Goal: Task Accomplishment & Management: Manage account settings

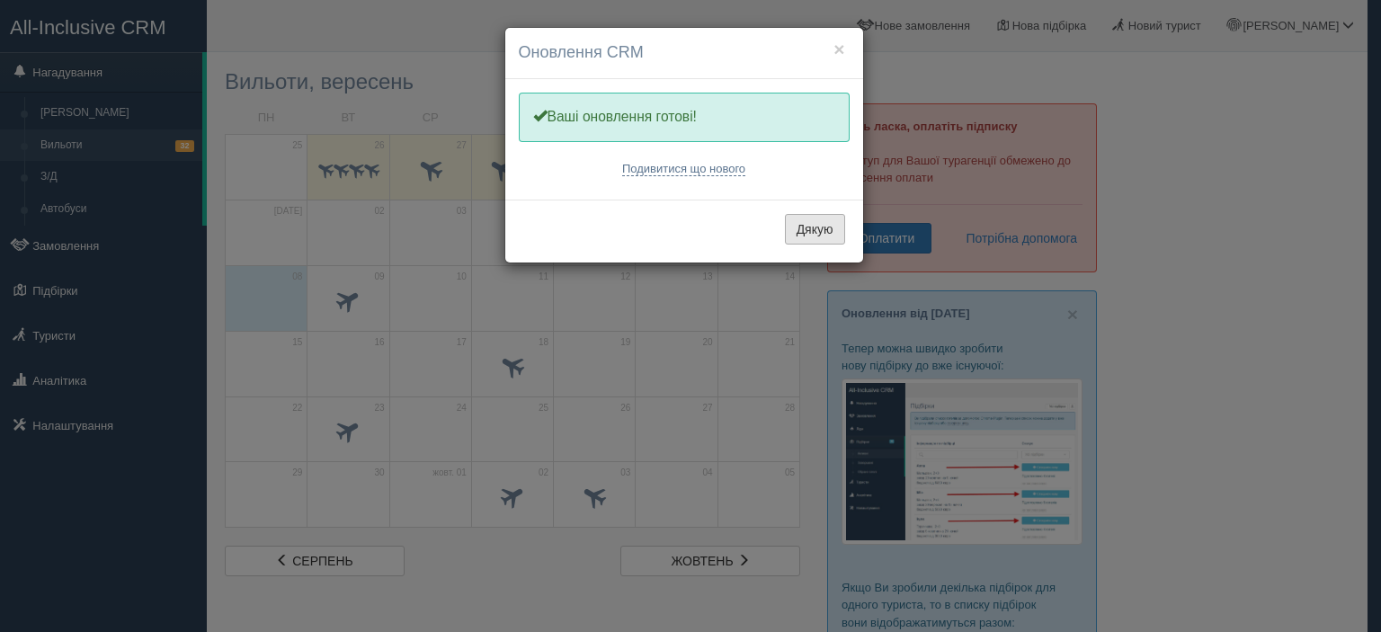
click at [802, 227] on button "Дякую" at bounding box center [815, 229] width 60 height 31
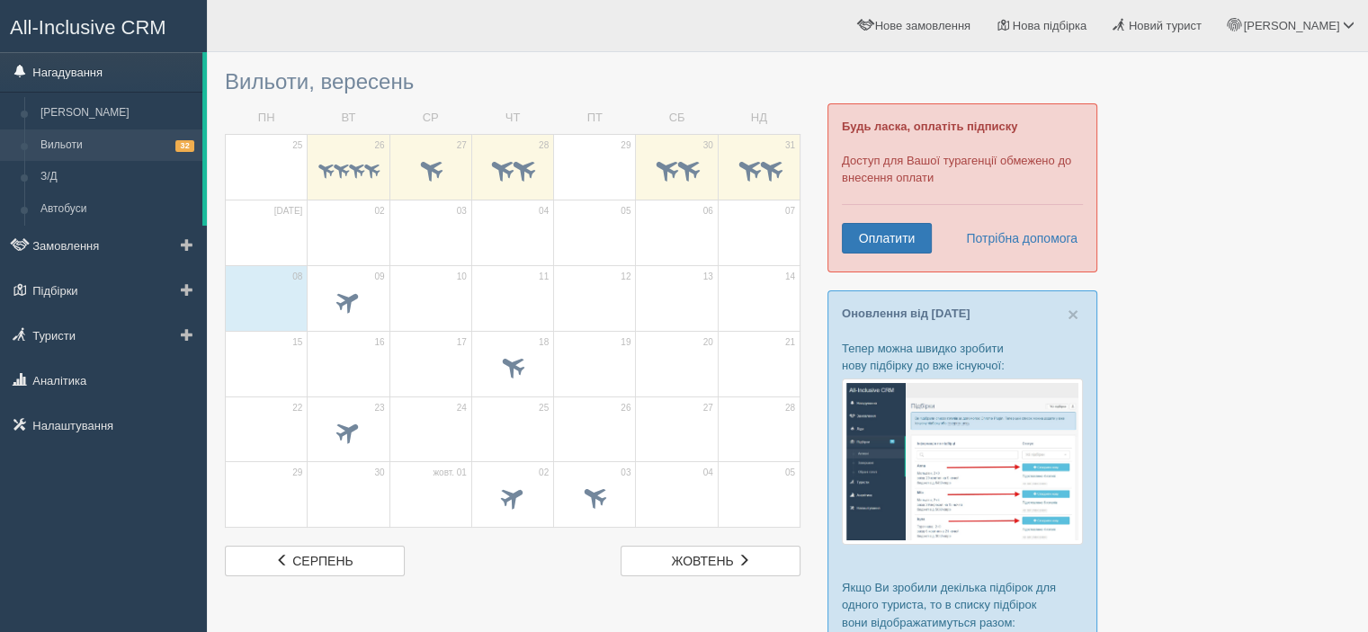
click at [95, 75] on link "Нагадування" at bounding box center [101, 72] width 202 height 40
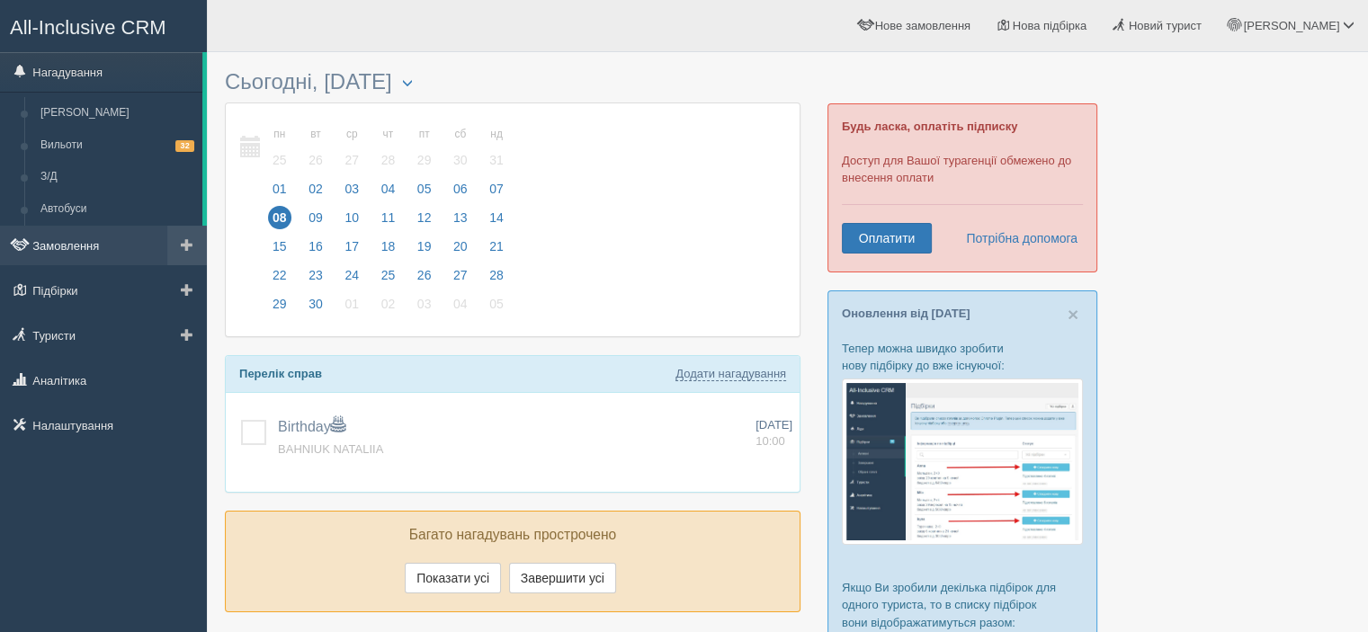
click at [80, 247] on link "Замовлення" at bounding box center [103, 246] width 207 height 40
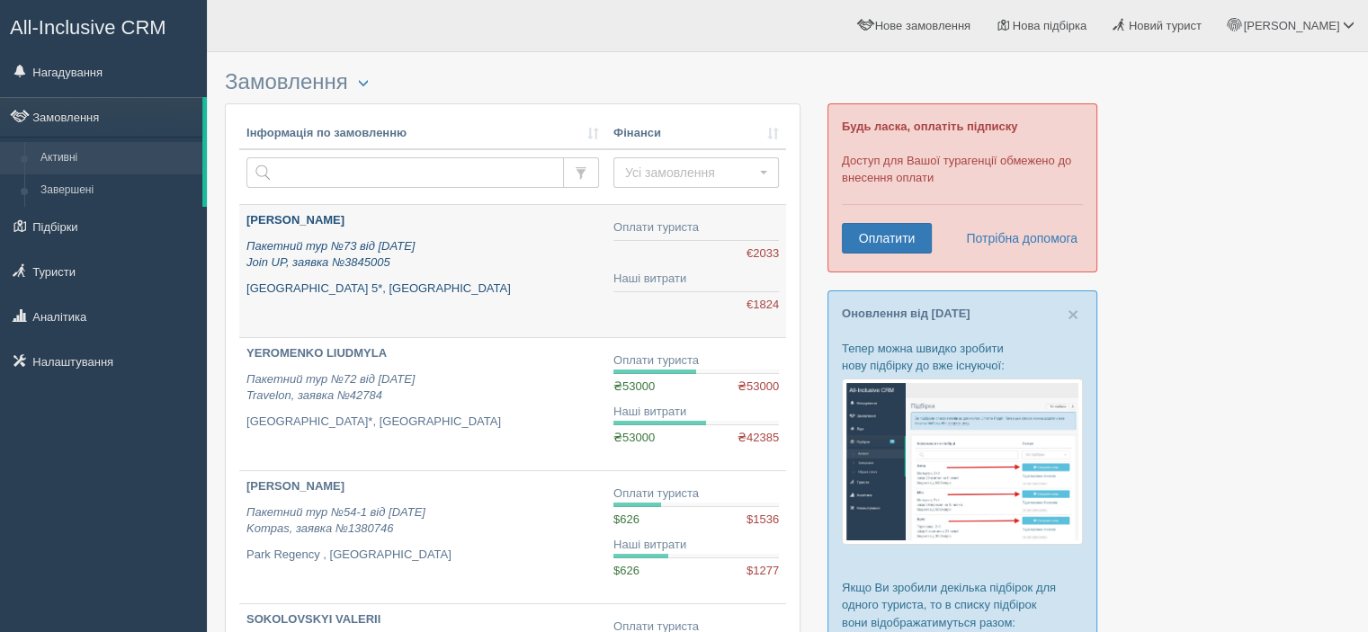
click at [265, 223] on b "[PERSON_NAME]" at bounding box center [295, 219] width 98 height 13
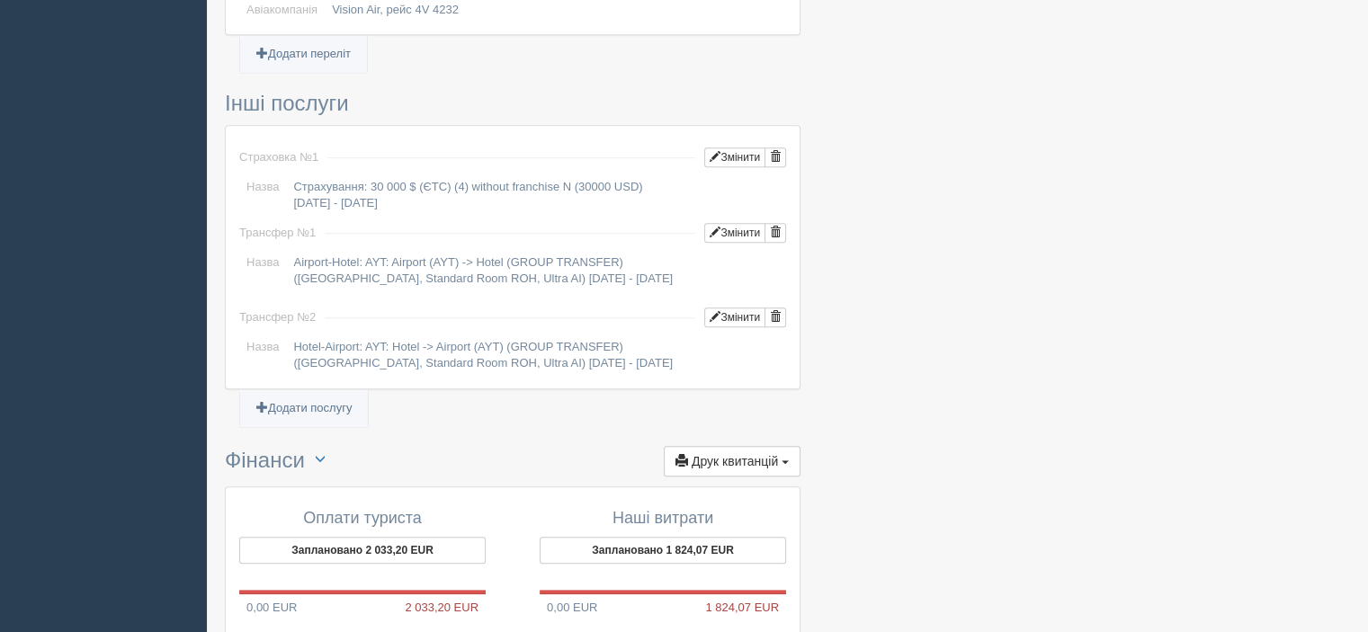
scroll to position [1607, 0]
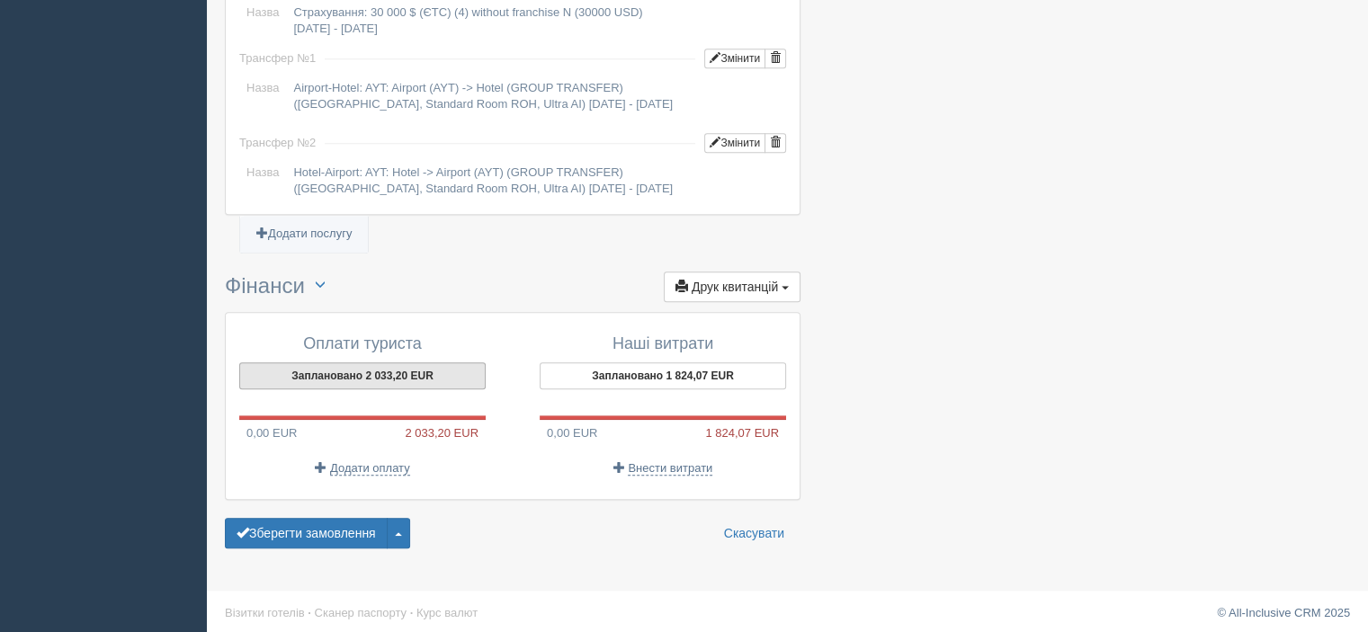
click at [348, 379] on button "Заплановано 2 033,20 EUR" at bounding box center [362, 375] width 246 height 27
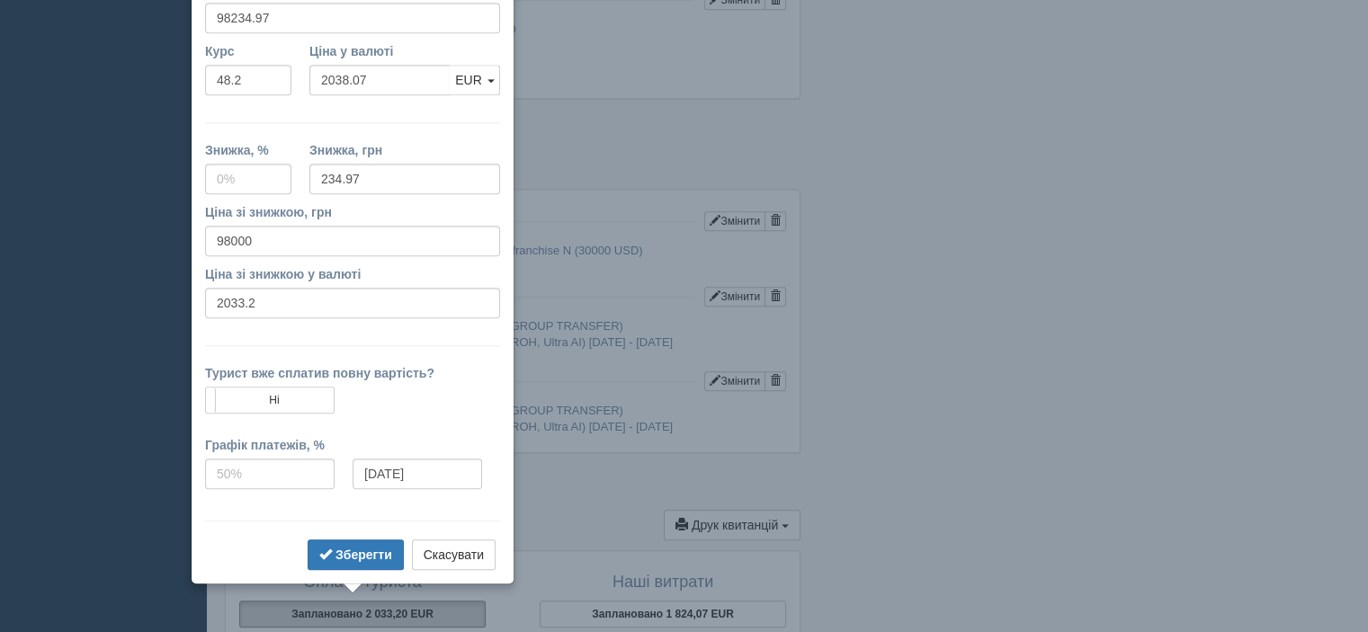
scroll to position [1309, 0]
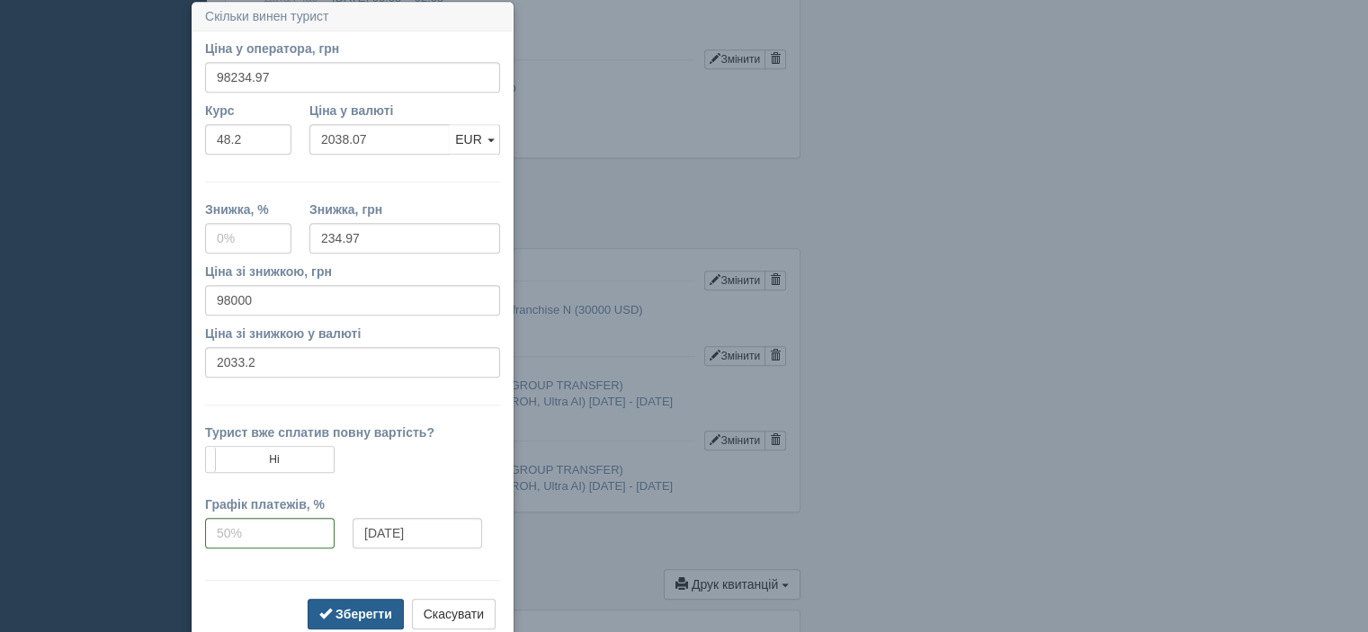
click at [368, 614] on b "Зберегти" at bounding box center [363, 614] width 57 height 14
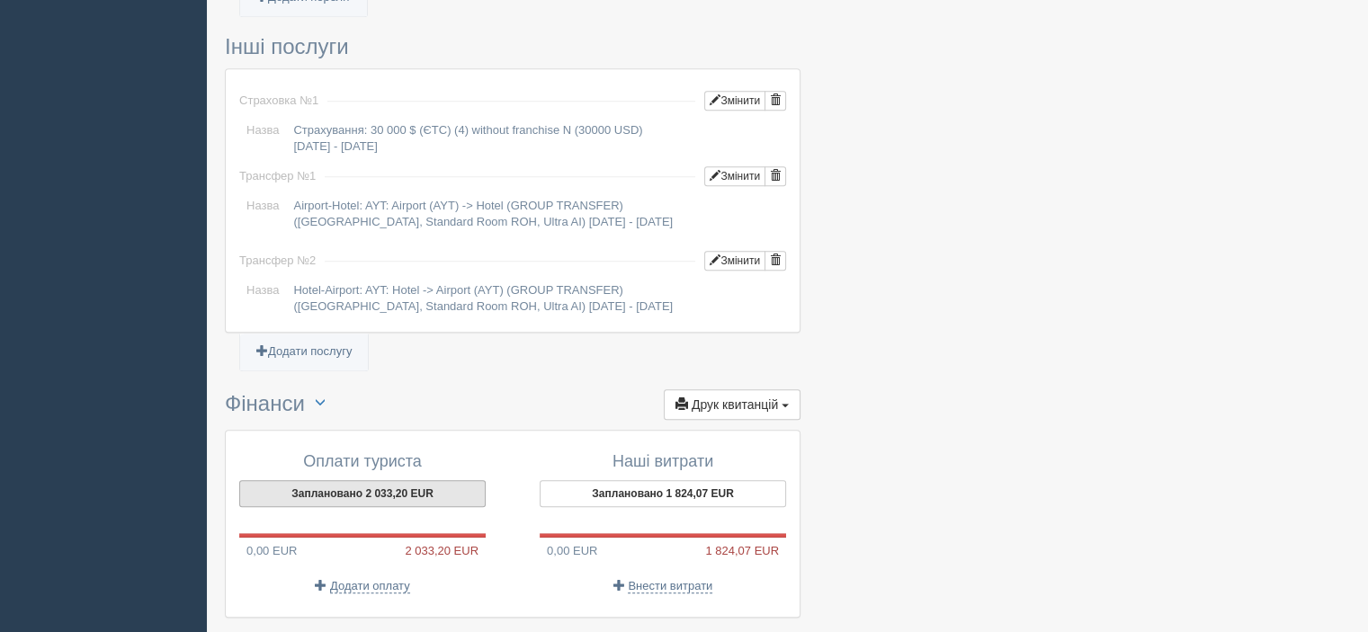
click at [314, 487] on button "Заплановано 2 033,20 EUR" at bounding box center [362, 493] width 246 height 27
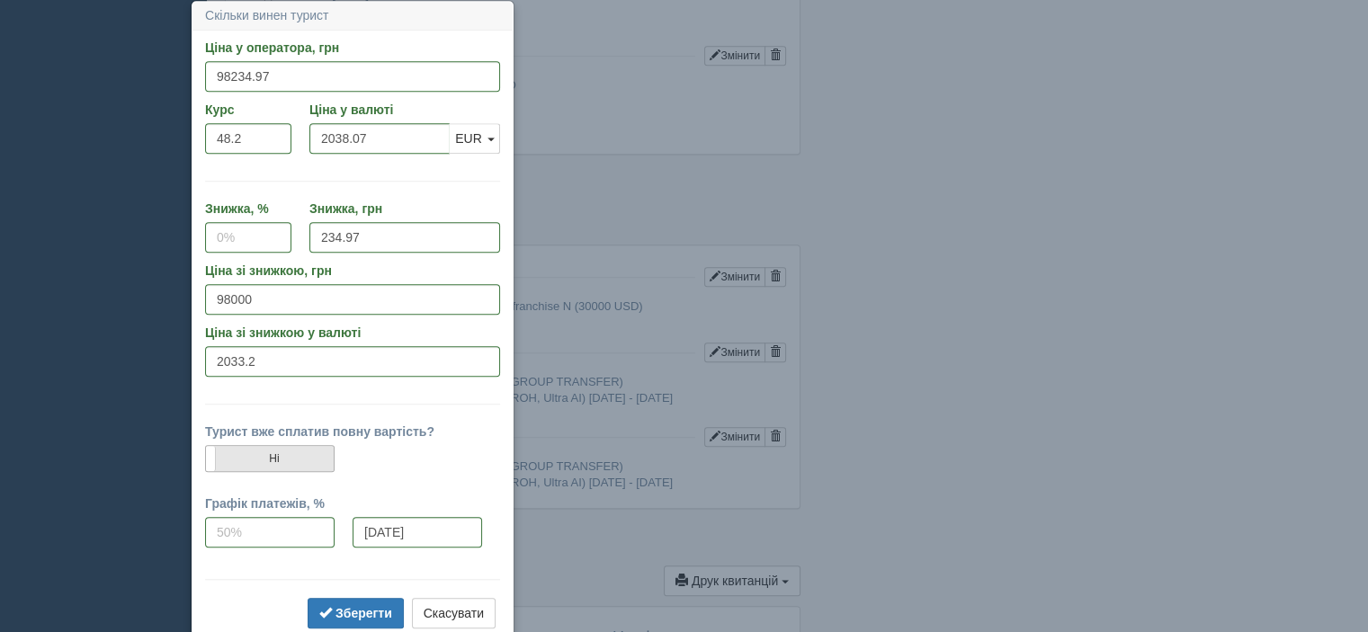
click at [320, 451] on label "Ні" at bounding box center [270, 458] width 128 height 25
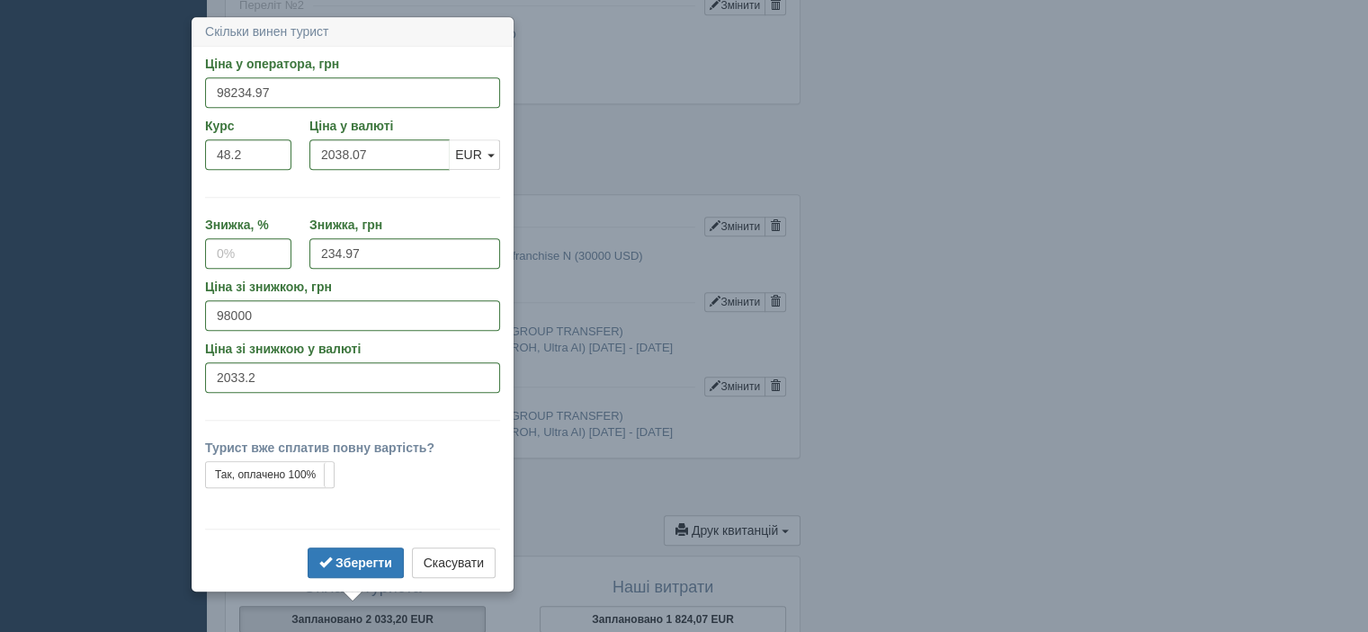
scroll to position [1379, 0]
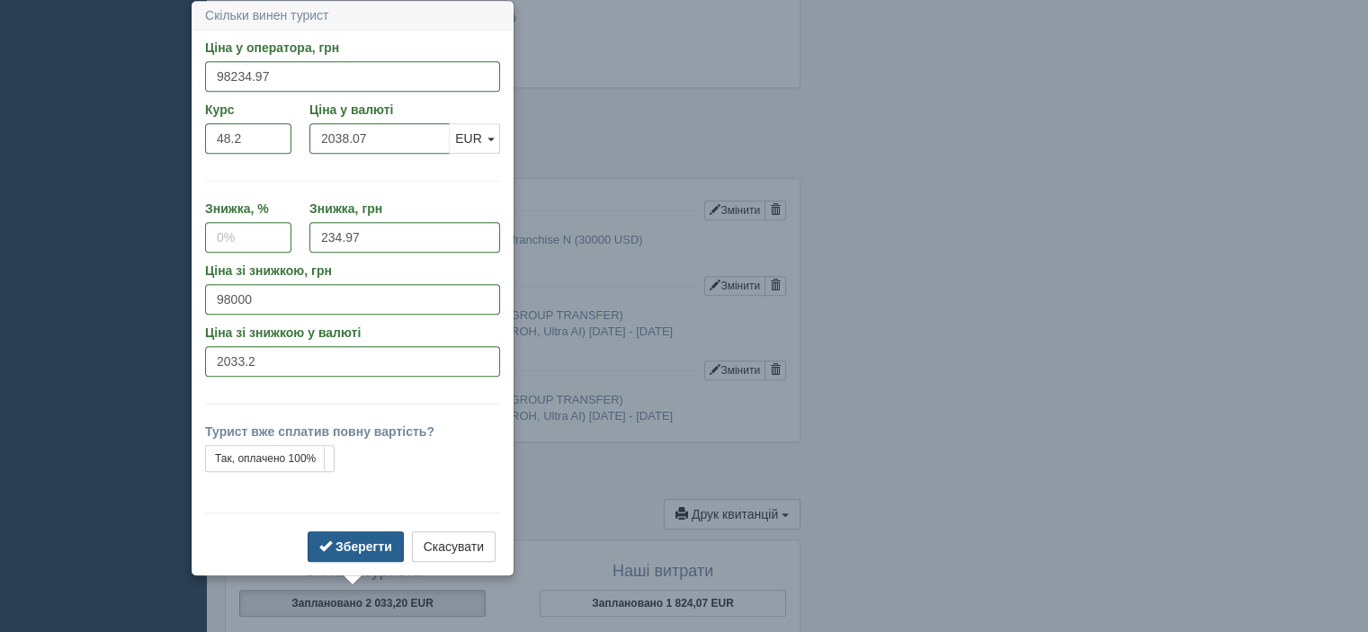
click at [371, 546] on b "Зберегти" at bounding box center [363, 547] width 57 height 14
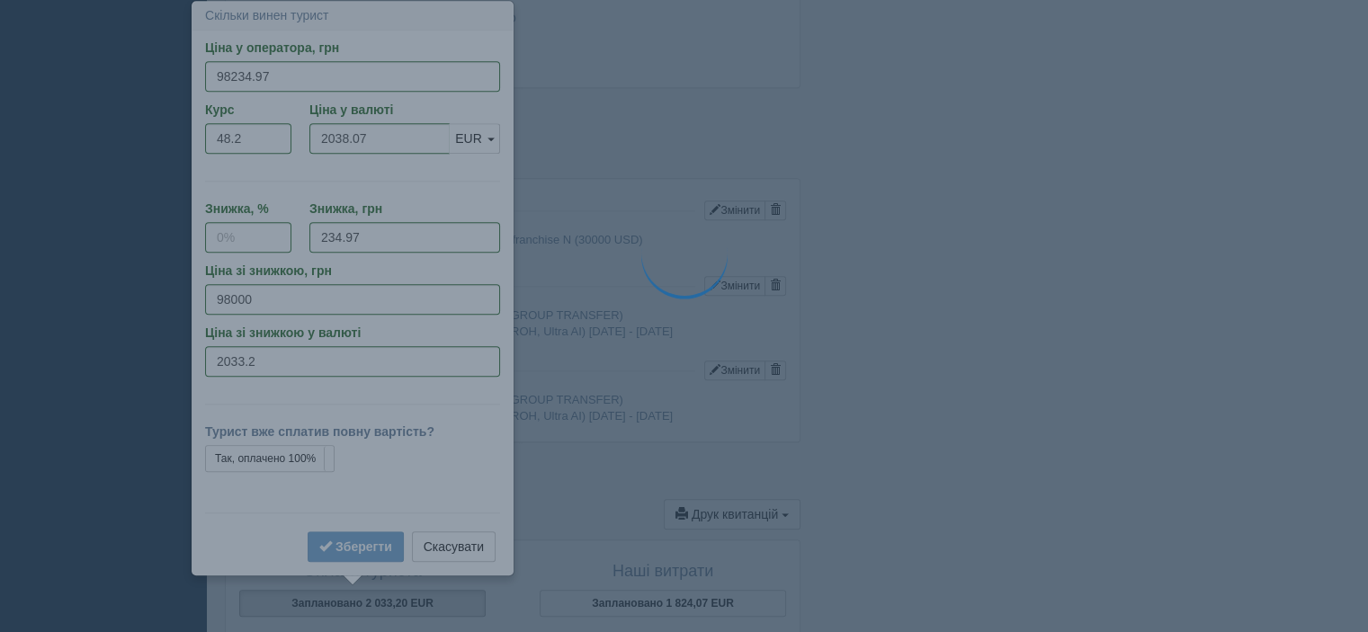
type input "1824.07"
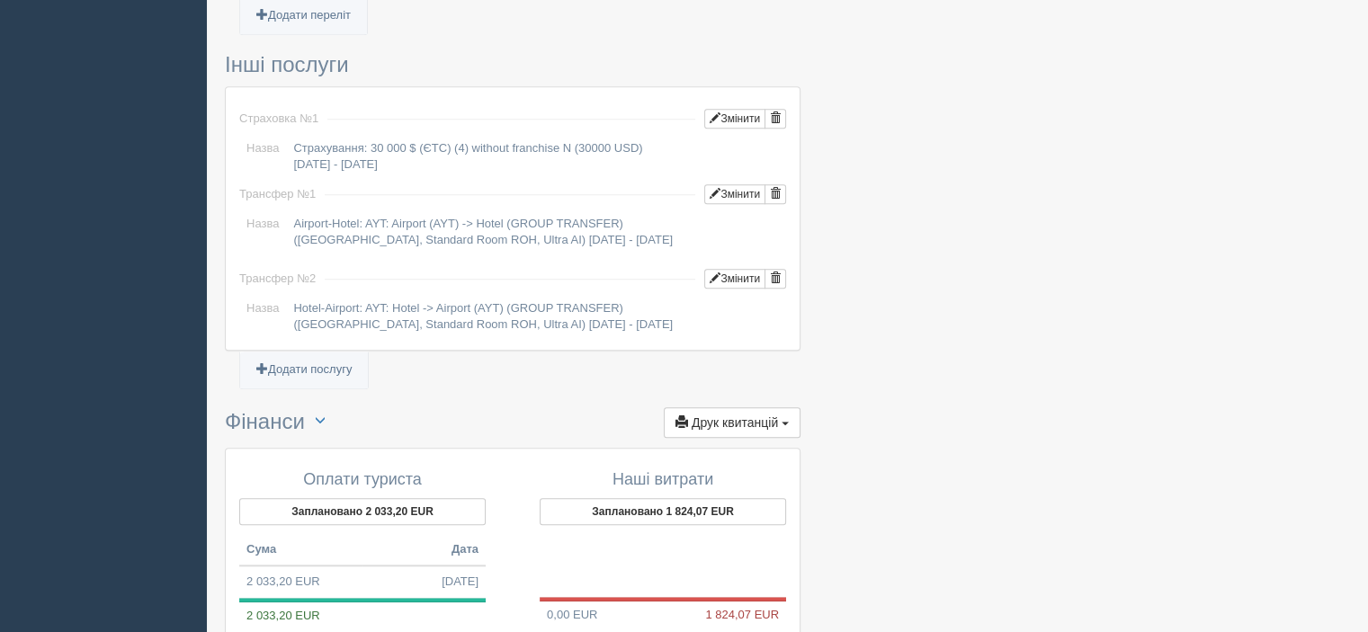
scroll to position [1649, 0]
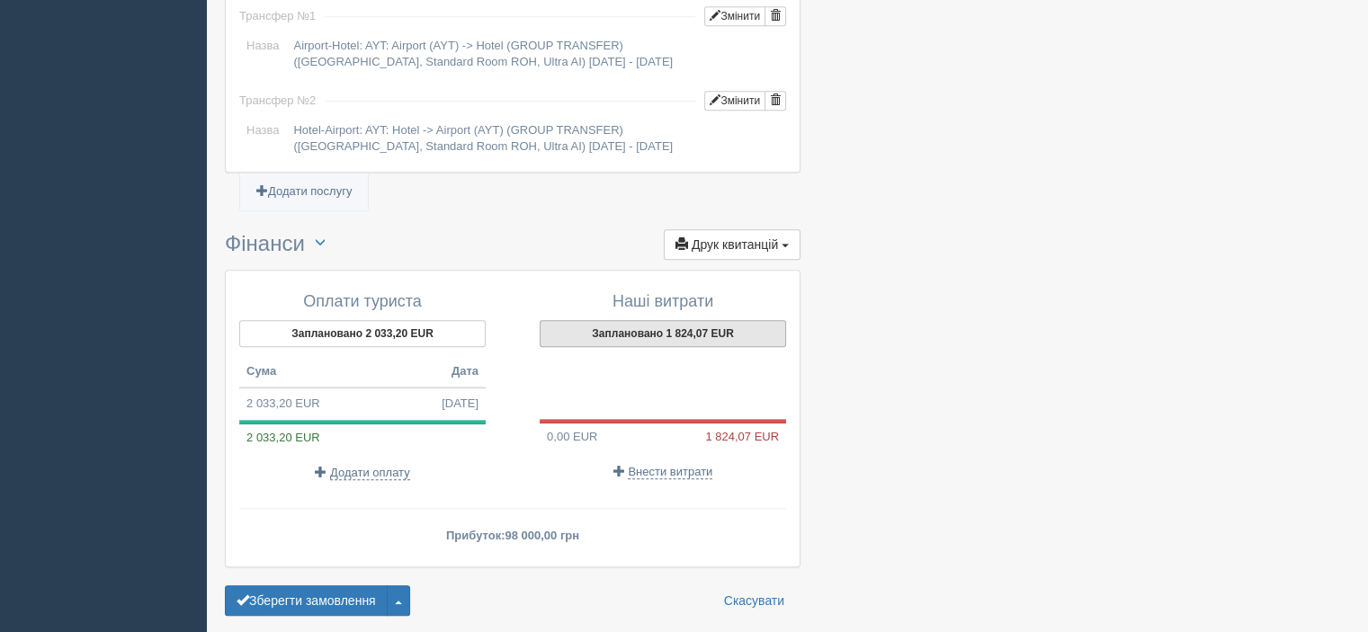
click at [619, 328] on button "Заплановано 1 824,07 EUR" at bounding box center [663, 333] width 246 height 27
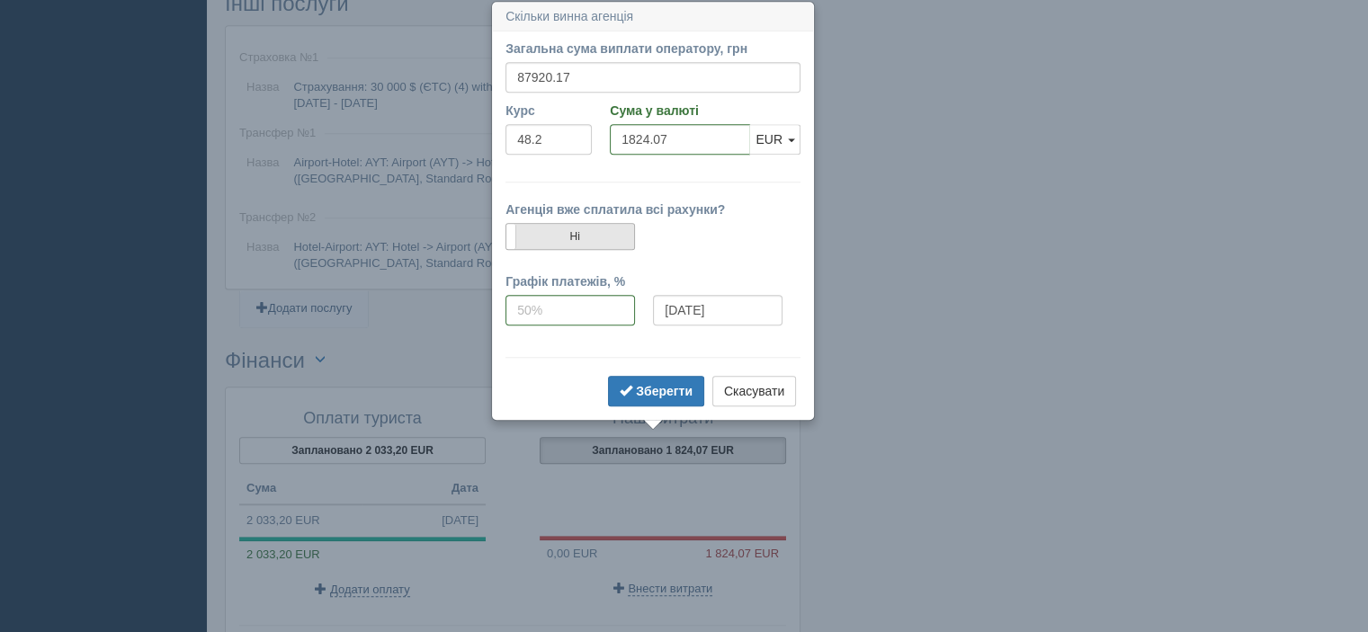
click at [598, 238] on label "Ні" at bounding box center [570, 236] width 128 height 25
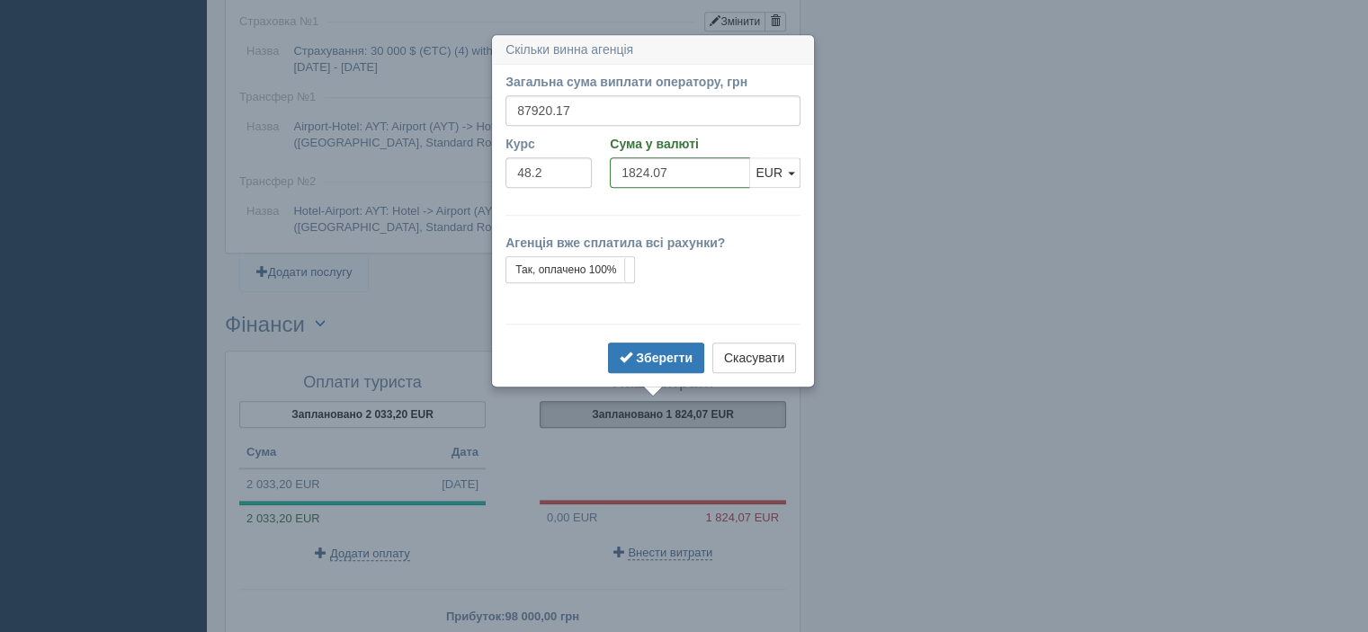
scroll to position [1602, 0]
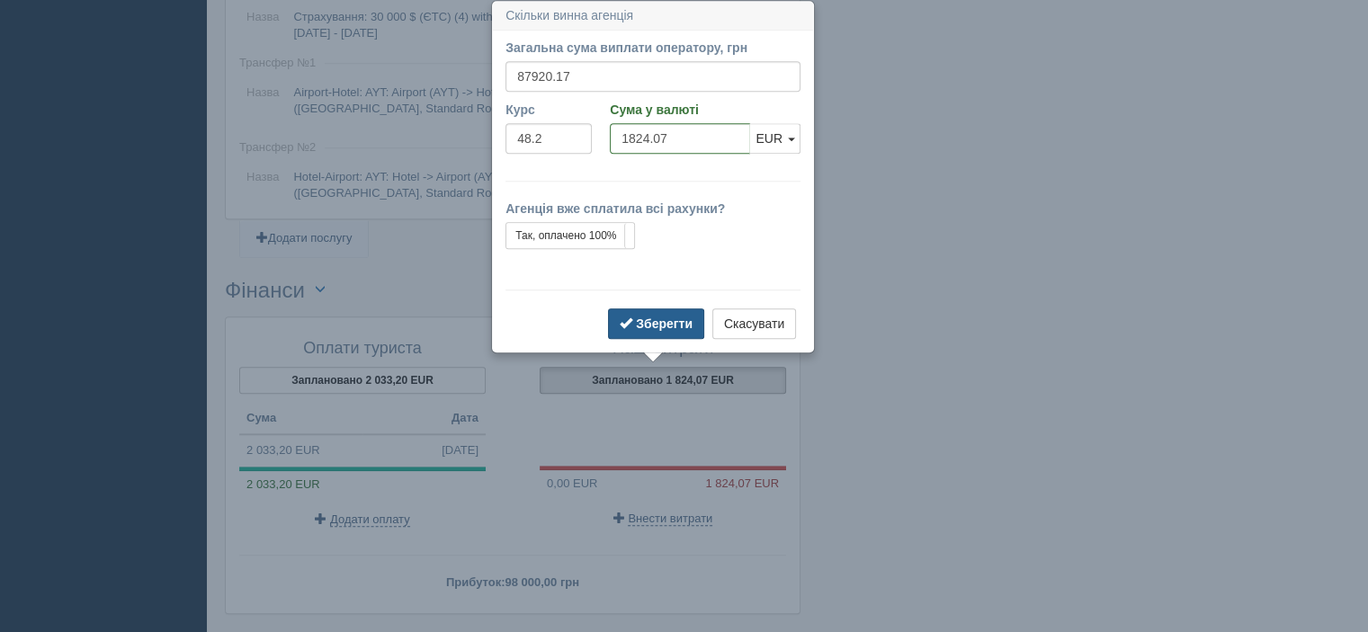
click at [671, 314] on button "Зберегти" at bounding box center [656, 323] width 96 height 31
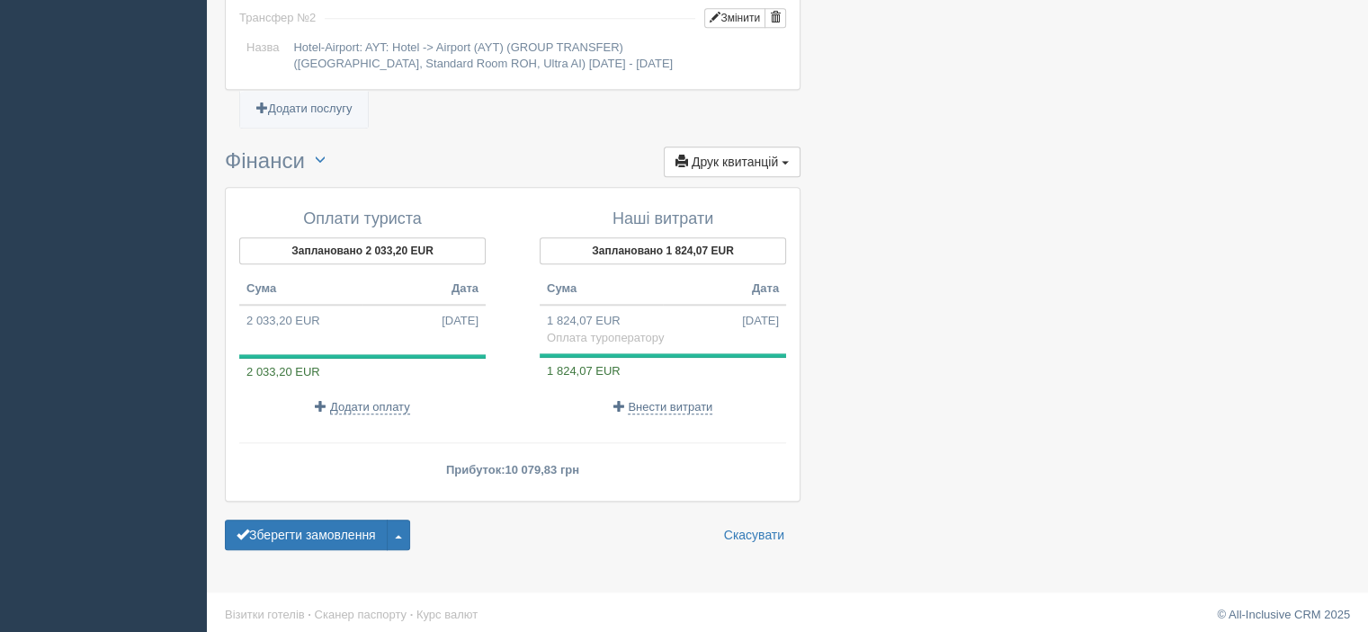
scroll to position [1734, 0]
click at [342, 523] on button "Зберегти замовлення" at bounding box center [306, 533] width 163 height 31
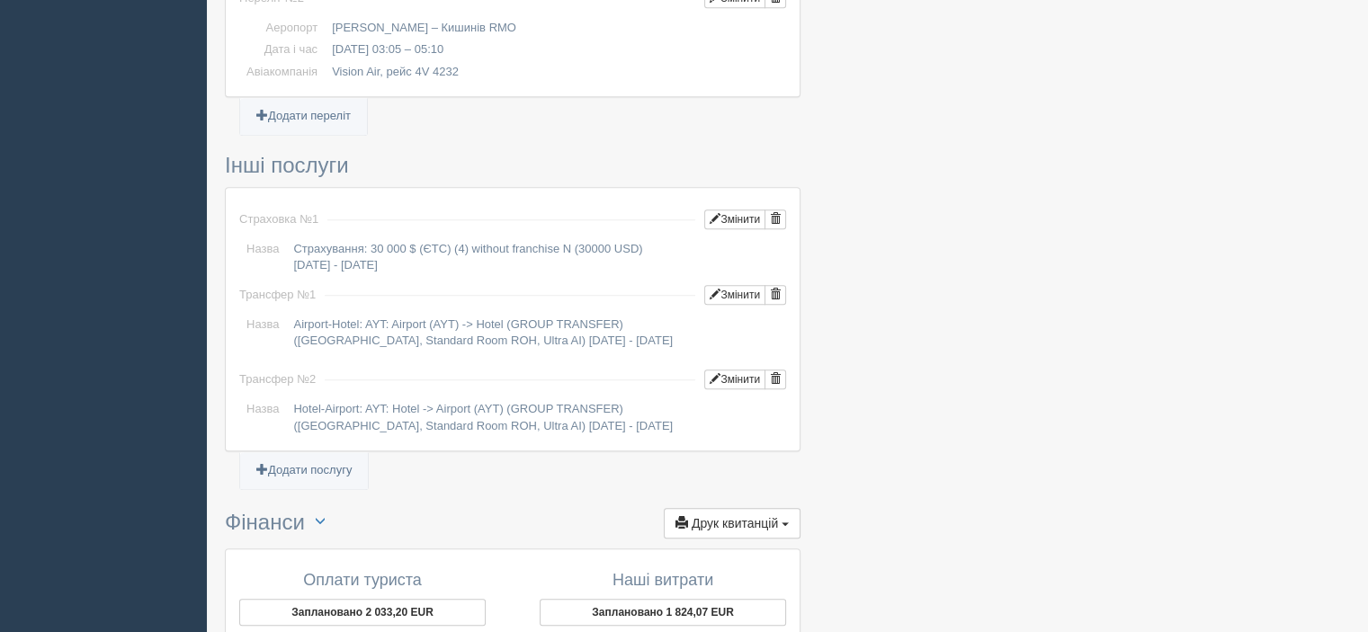
scroll to position [1788, 0]
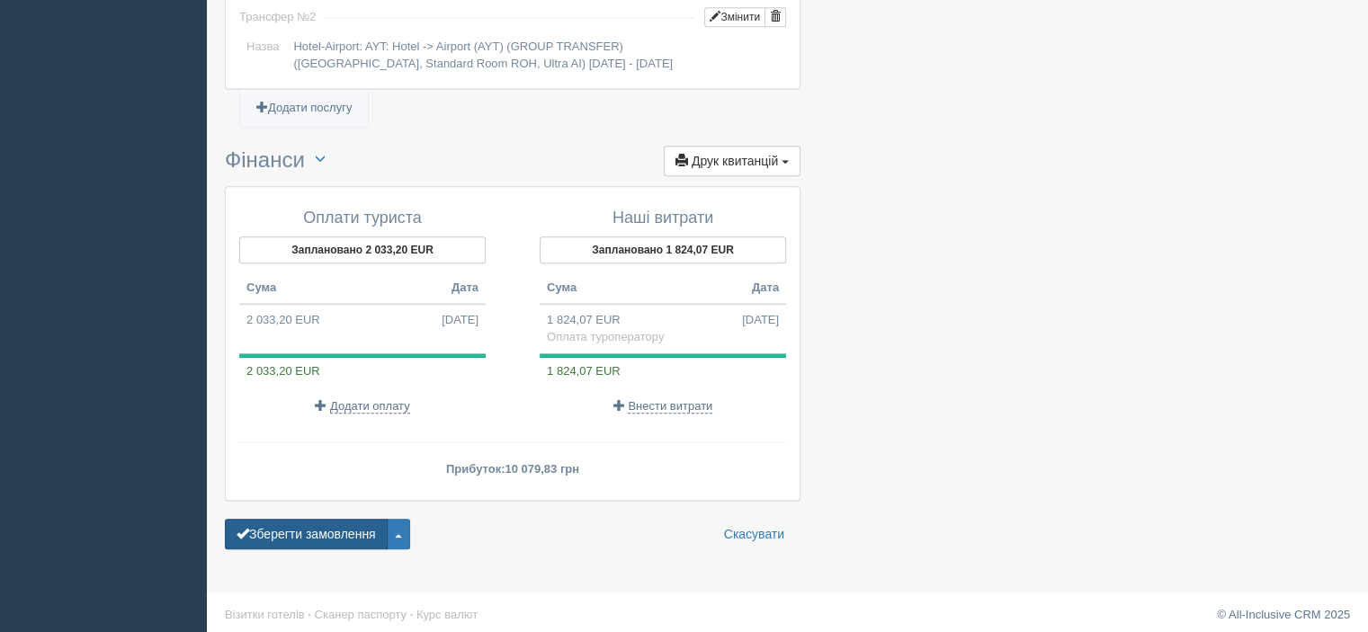
click at [316, 520] on button "Зберегти замовлення" at bounding box center [306, 534] width 163 height 31
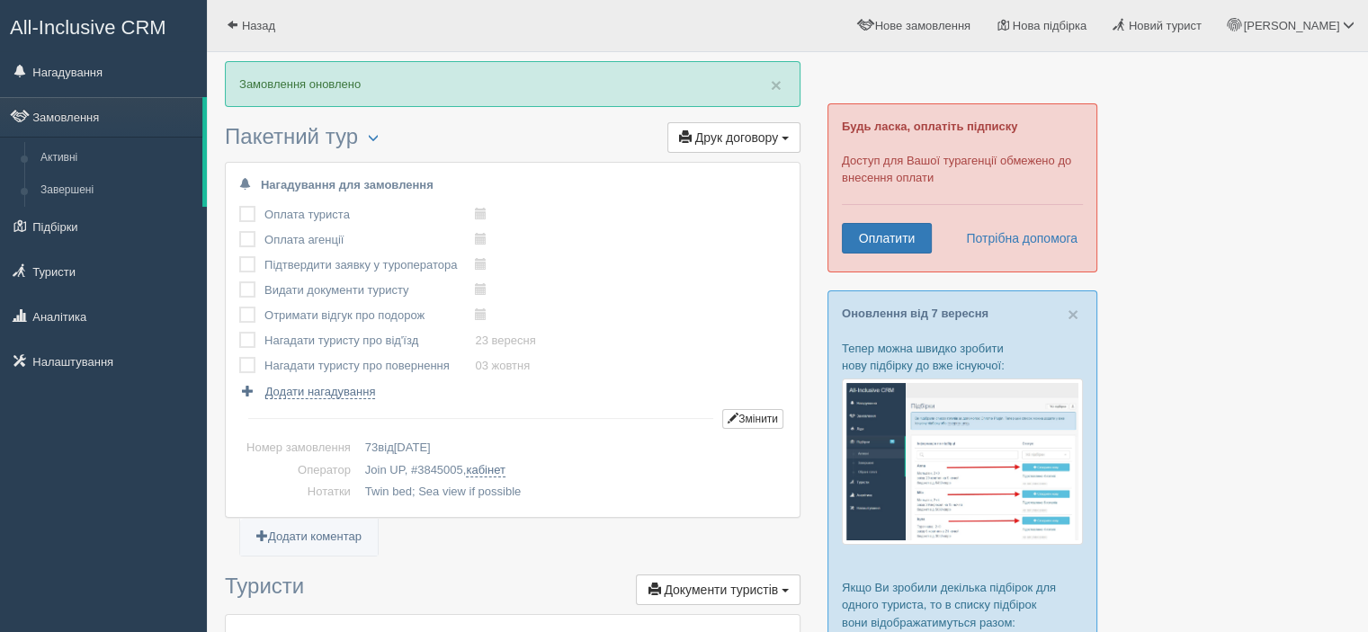
click at [35, 31] on span "All-Inclusive CRM" at bounding box center [88, 27] width 156 height 22
